Goal: Check status

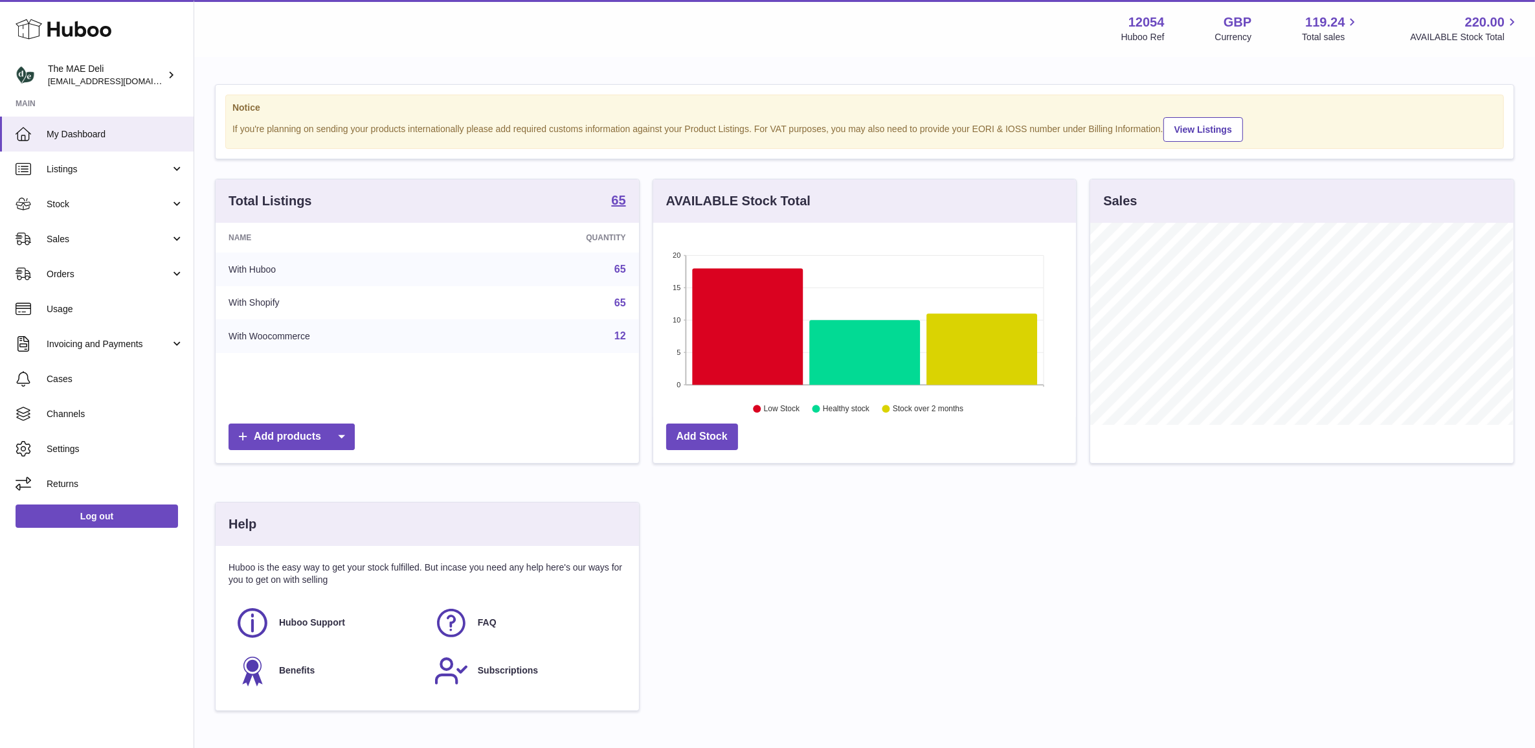
drag, startPoint x: 94, startPoint y: 243, endPoint x: 93, endPoint y: 256, distance: 13.7
click at [94, 243] on span "Sales" at bounding box center [109, 239] width 124 height 12
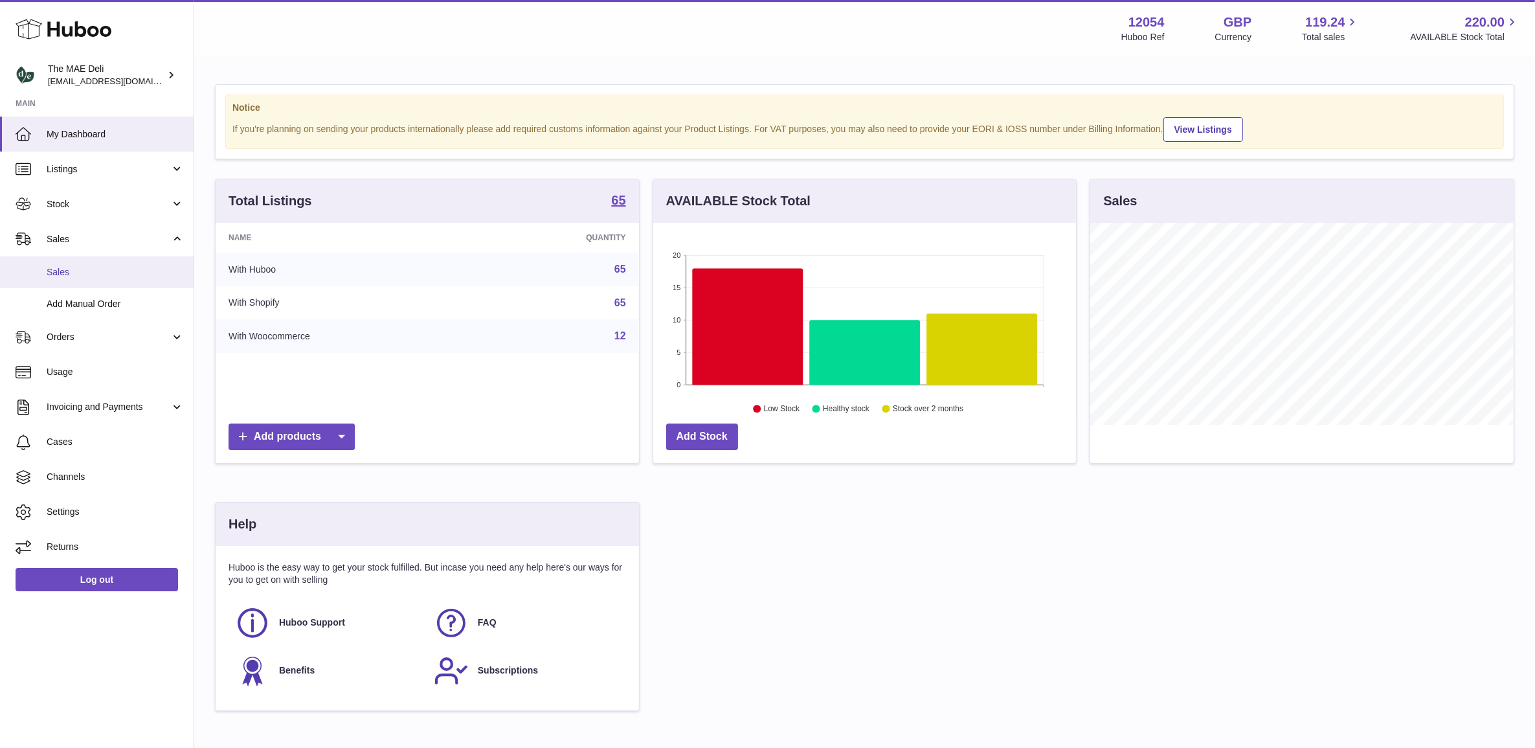
click at [91, 267] on span "Sales" at bounding box center [115, 272] width 137 height 12
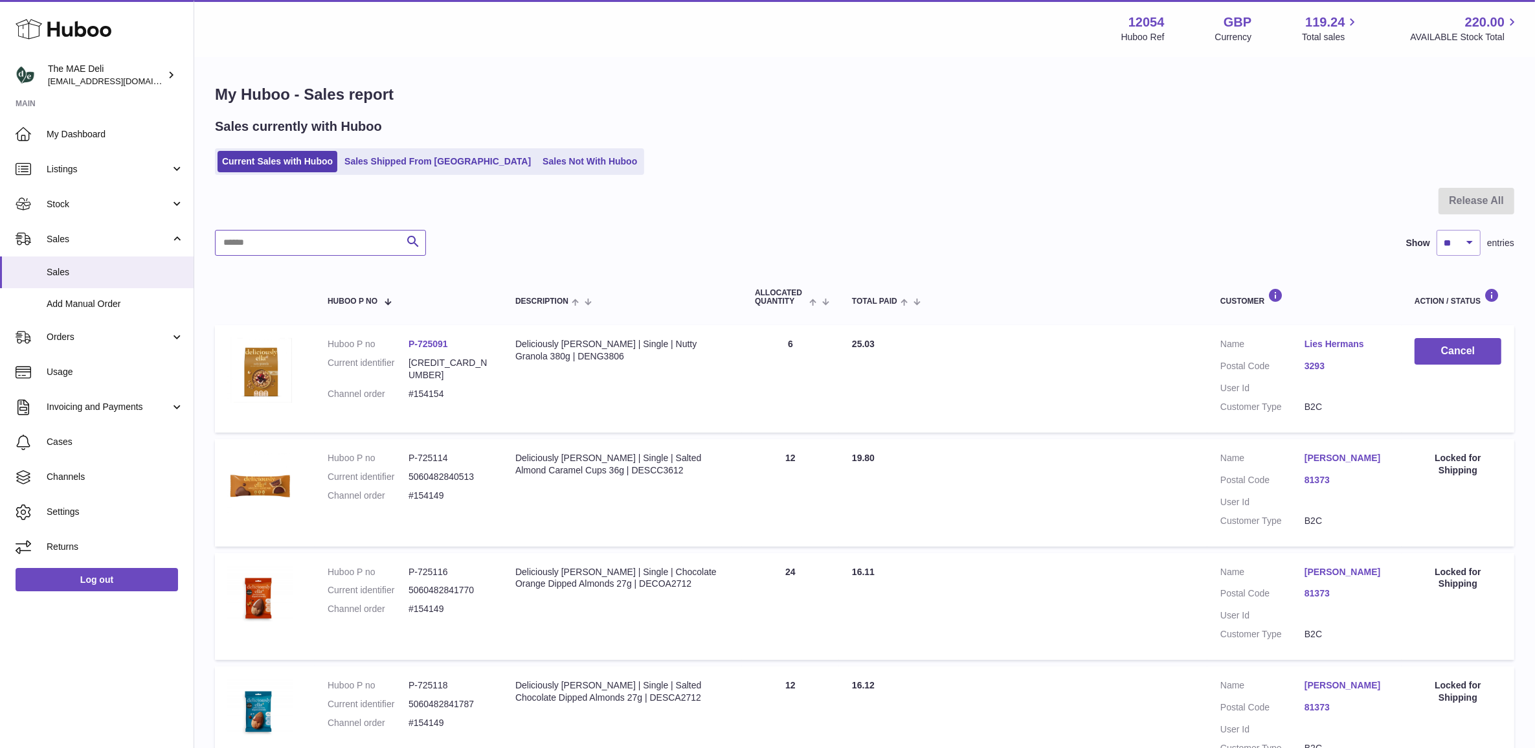
click at [356, 247] on input "text" at bounding box center [320, 243] width 211 height 26
paste input "******"
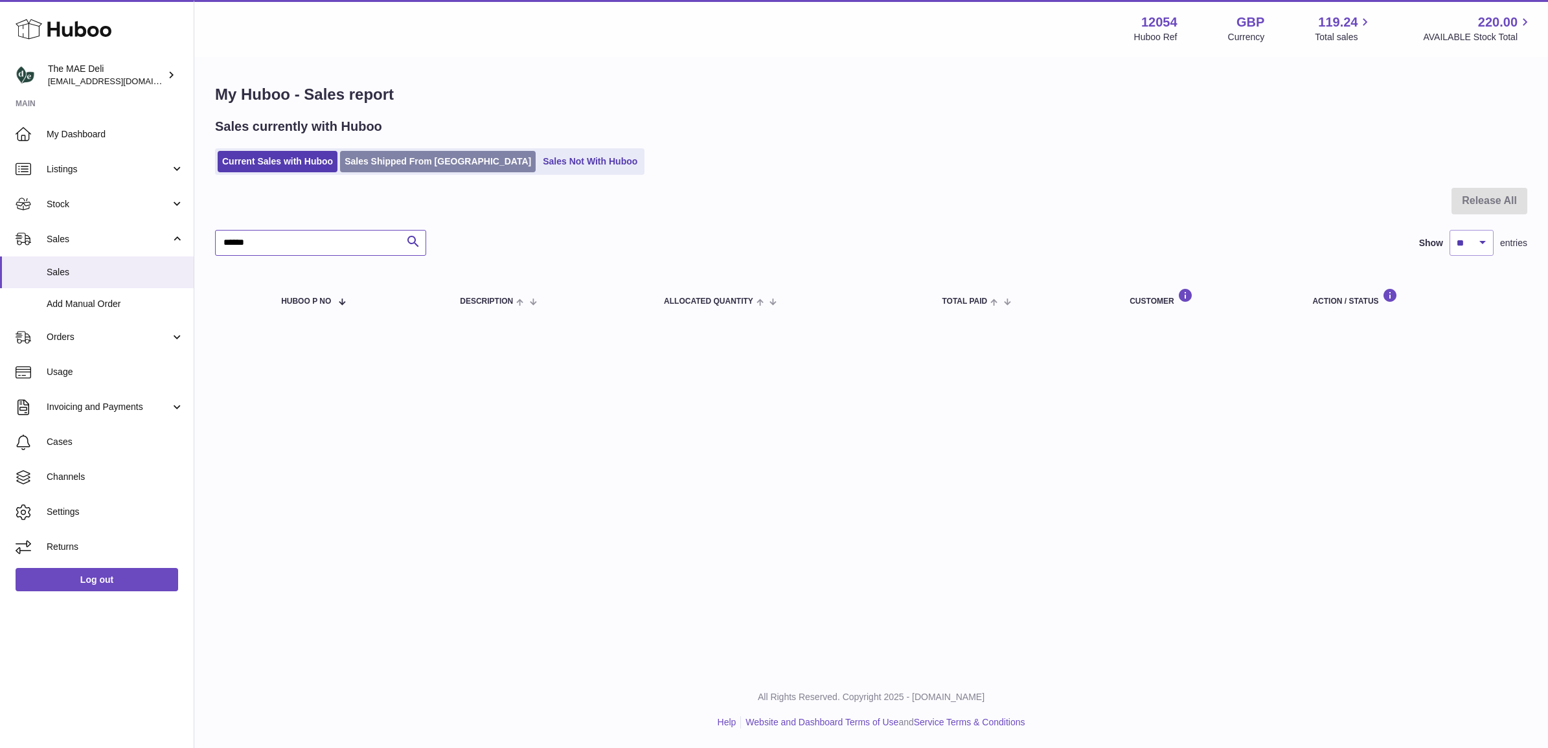
type input "******"
click at [394, 159] on link "Sales Shipped From [GEOGRAPHIC_DATA]" at bounding box center [438, 161] width 196 height 21
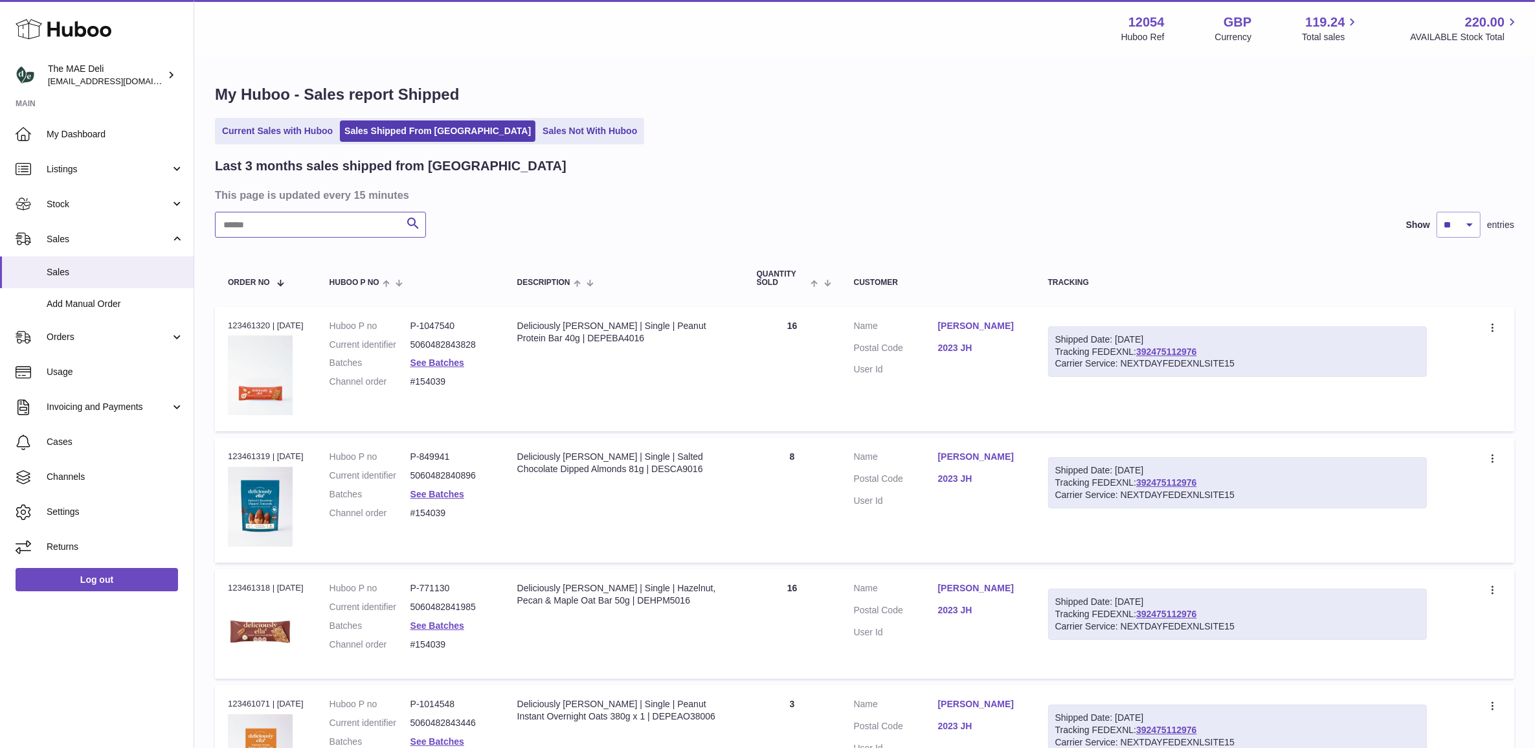
click at [299, 233] on input "text" at bounding box center [320, 225] width 211 height 26
paste input "******"
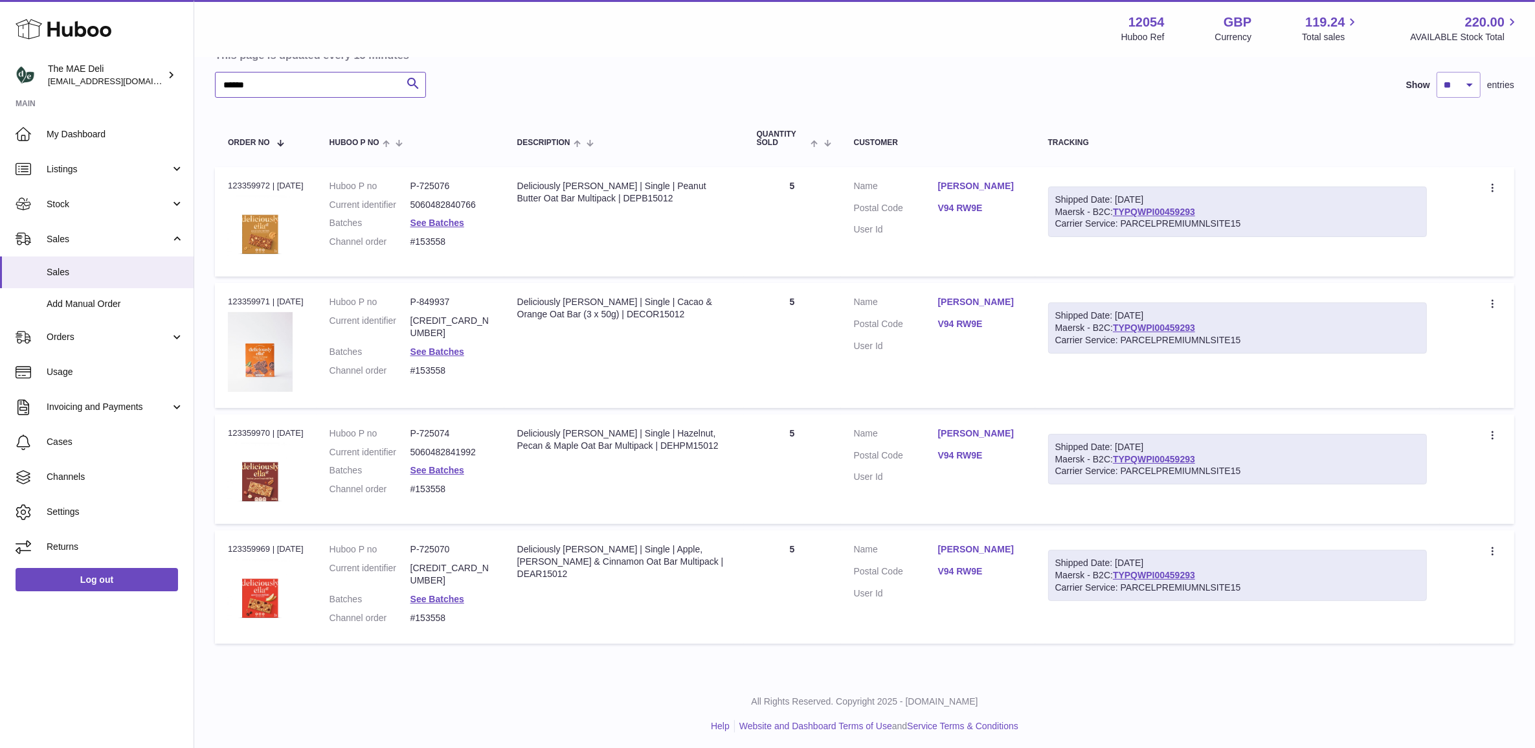
scroll to position [141, 0]
type input "******"
click at [1339, 117] on th "Tracking" at bounding box center [1237, 137] width 405 height 43
click at [442, 611] on dd "#153558" at bounding box center [451, 617] width 81 height 12
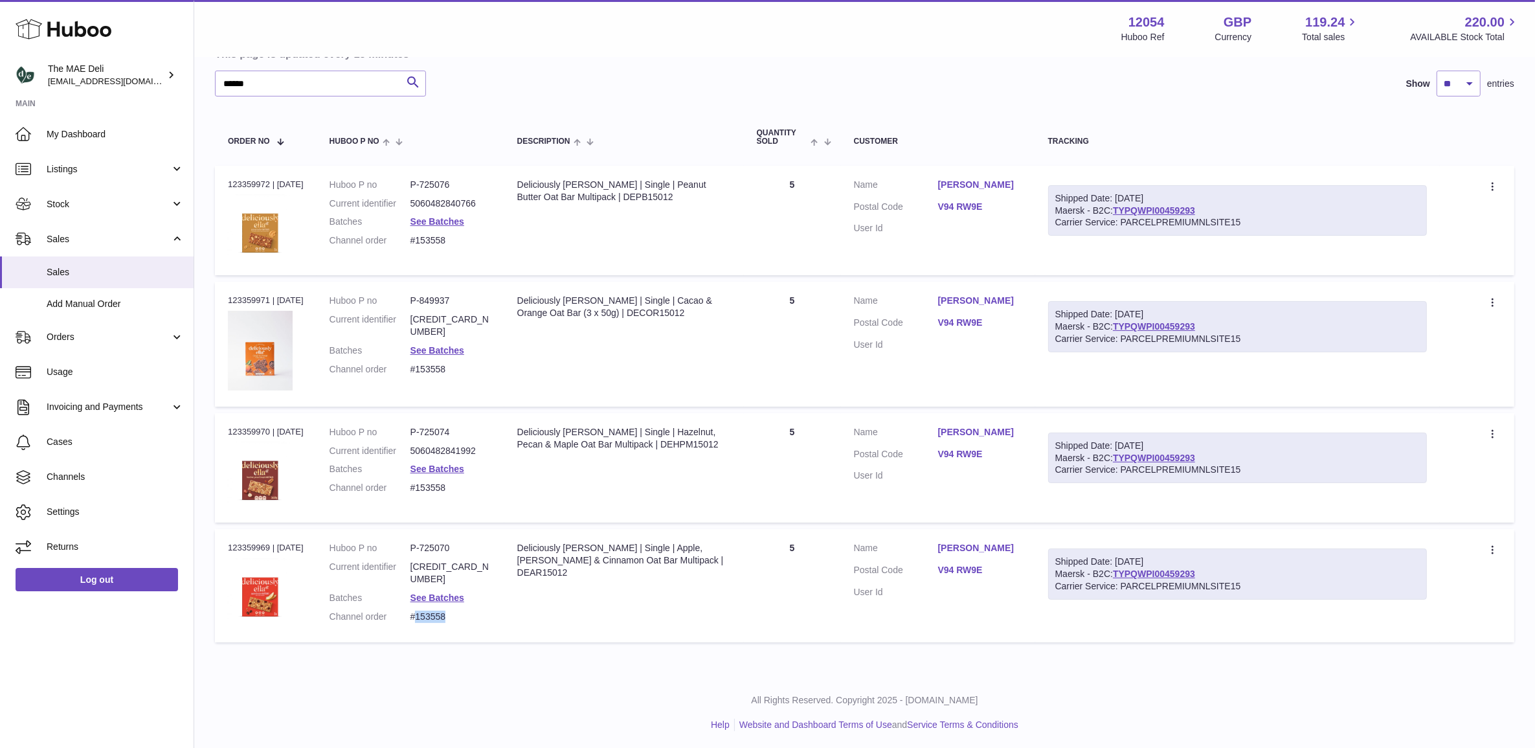
copy dd "153558"
drag, startPoint x: 626, startPoint y: 548, endPoint x: 596, endPoint y: 556, distance: 30.0
click at [596, 556] on div "Deliciously Ella | Single | Apple, Raisin & Cinnamon Oat Bar Multipack | DEAR15…" at bounding box center [624, 560] width 214 height 37
copy div "Apple, Raisin & Cinnamon Oat Bar Multipack"
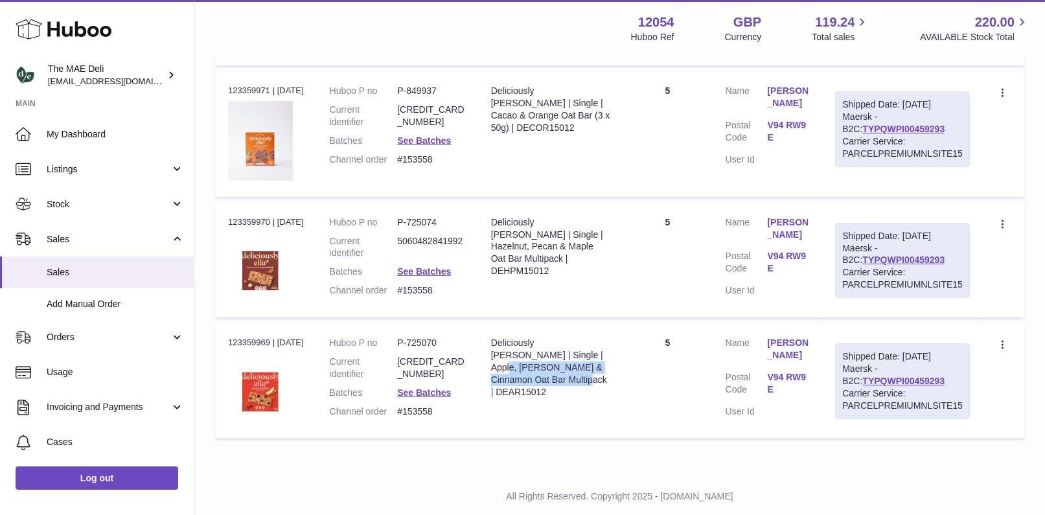
scroll to position [384, 0]
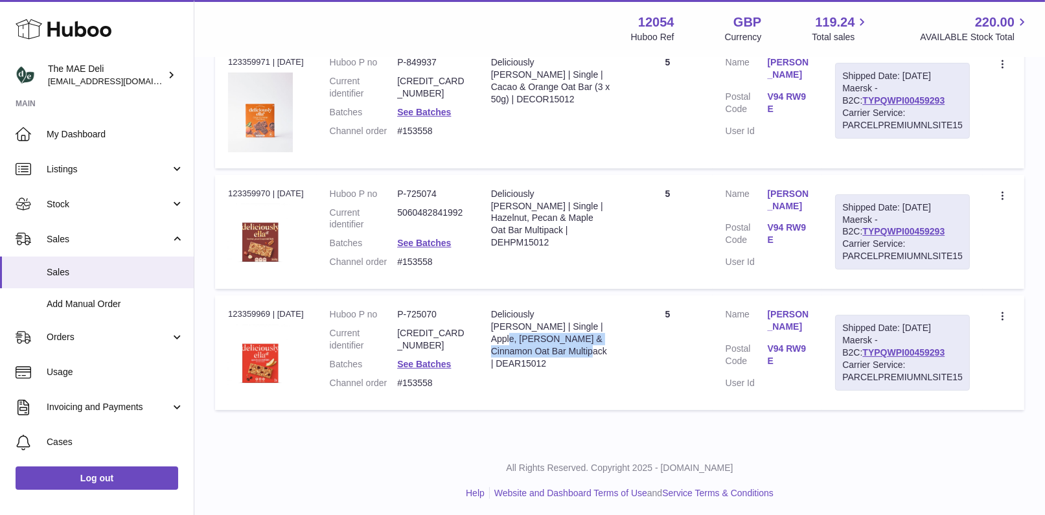
drag, startPoint x: 943, startPoint y: 346, endPoint x: 828, endPoint y: 353, distance: 115.5
click at [828, 353] on td "Shipped Date: 25th Aug 2025 Maersk - B2C: TYPQWPI00459293 Carrier Service: PARC…" at bounding box center [902, 352] width 161 height 114
copy link "TYPQWPI00459293"
